Goal: Communication & Community: Connect with others

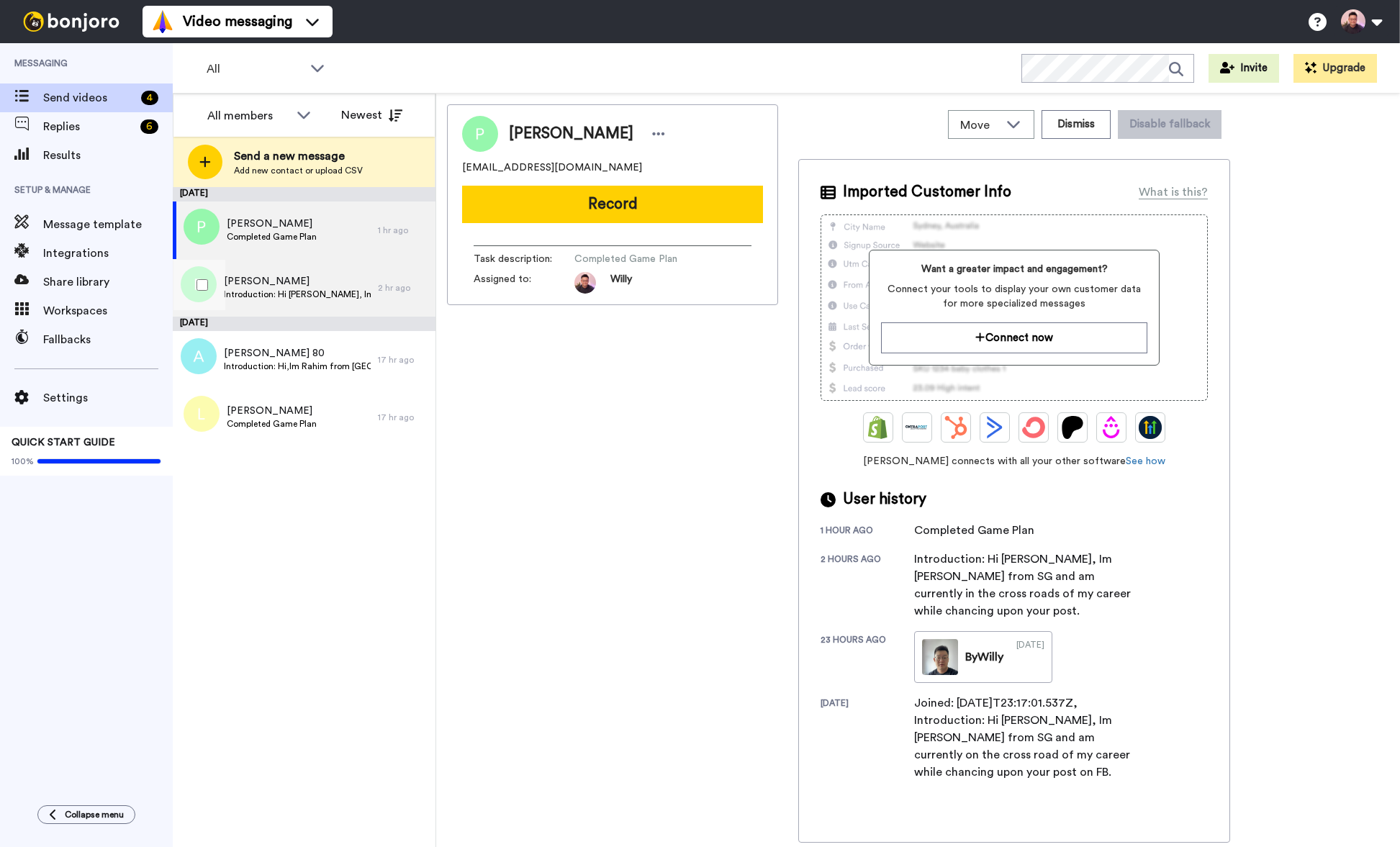
click at [322, 289] on span "Introduction: Hi [PERSON_NAME], Im [PERSON_NAME] from SG and am currently in th…" at bounding box center [297, 295] width 147 height 12
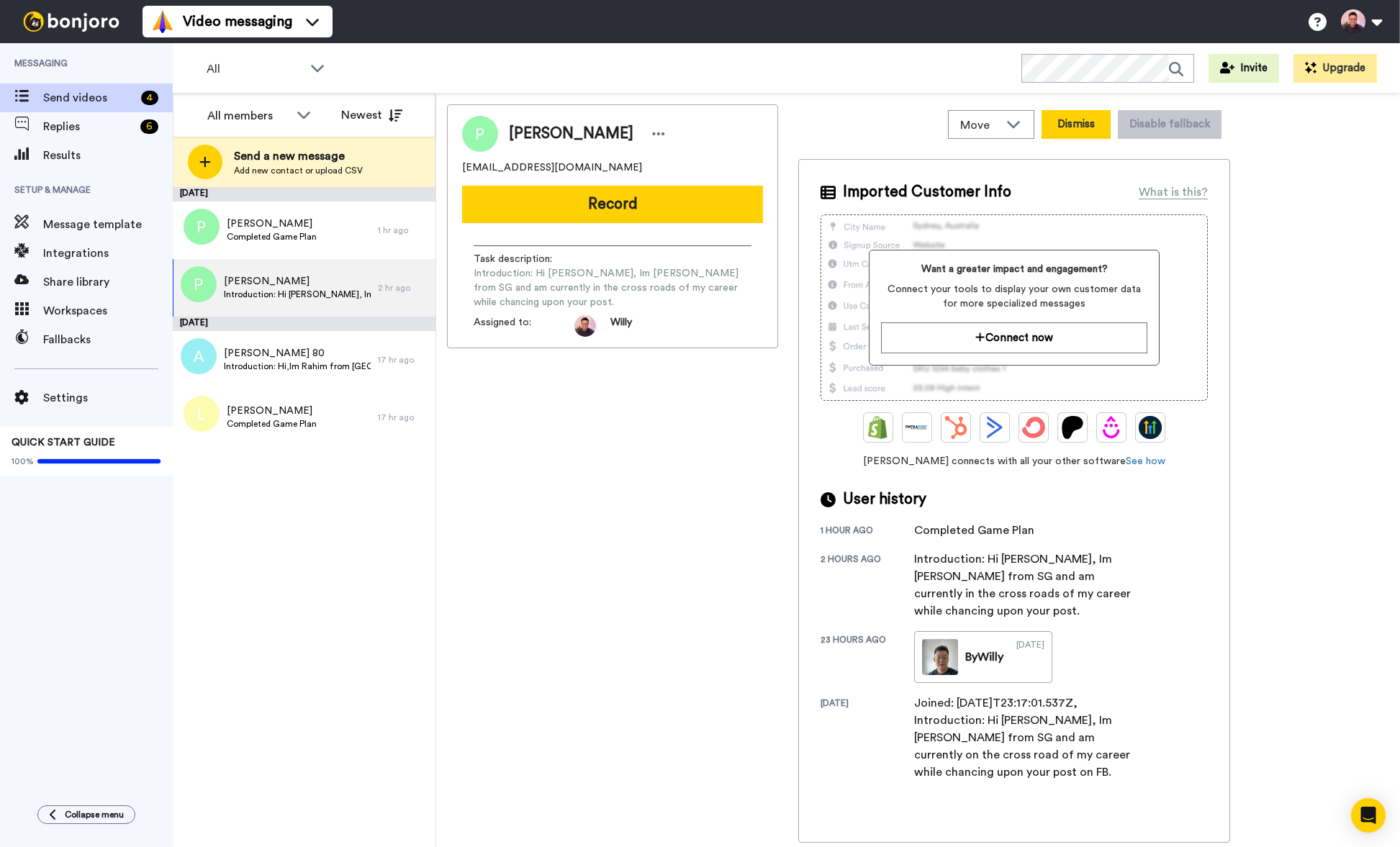
click at [1085, 122] on button "Dismiss" at bounding box center [1076, 124] width 69 height 28
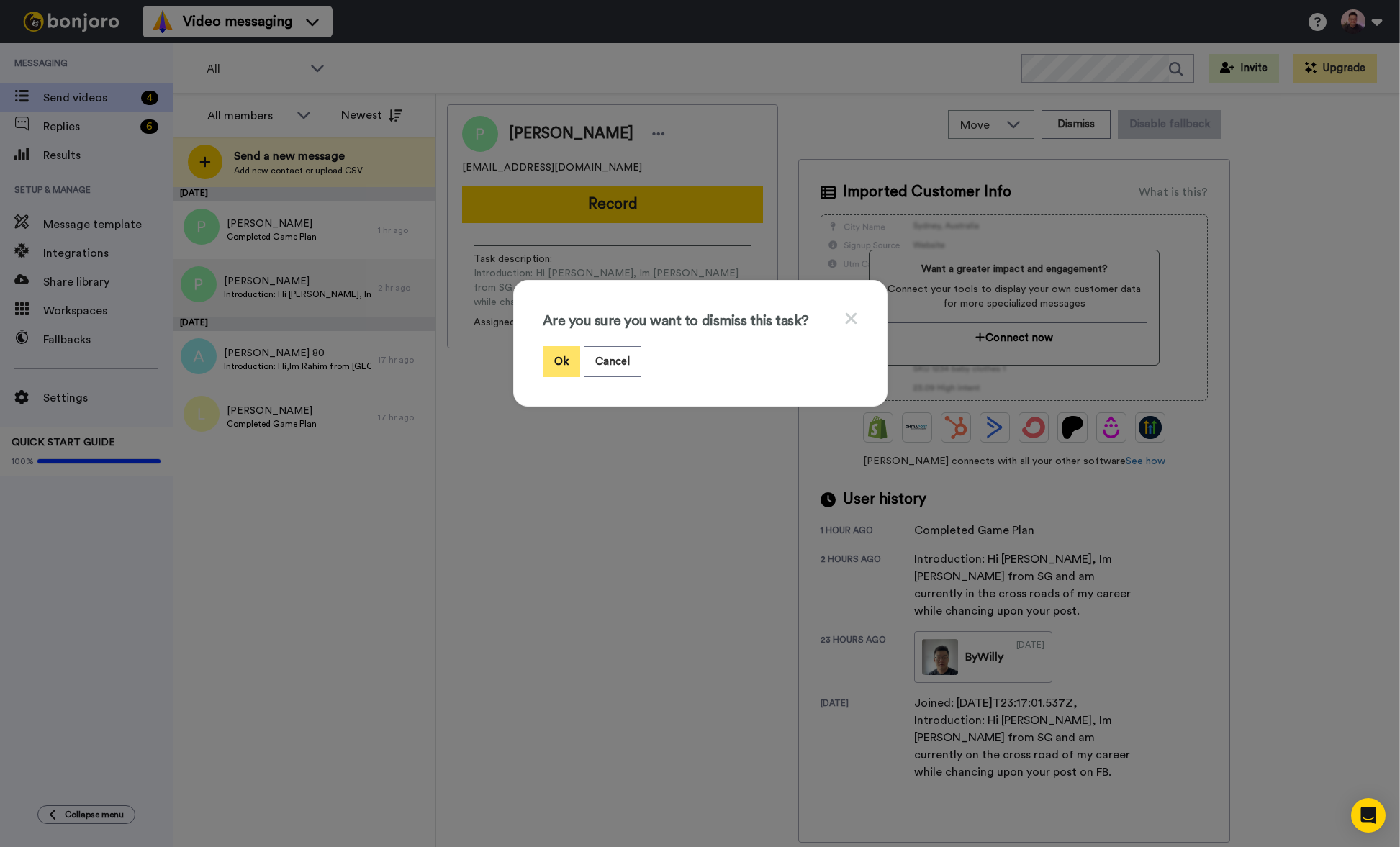
click at [551, 363] on button "Ok" at bounding box center [561, 361] width 38 height 31
